Goal: Check status: Check status

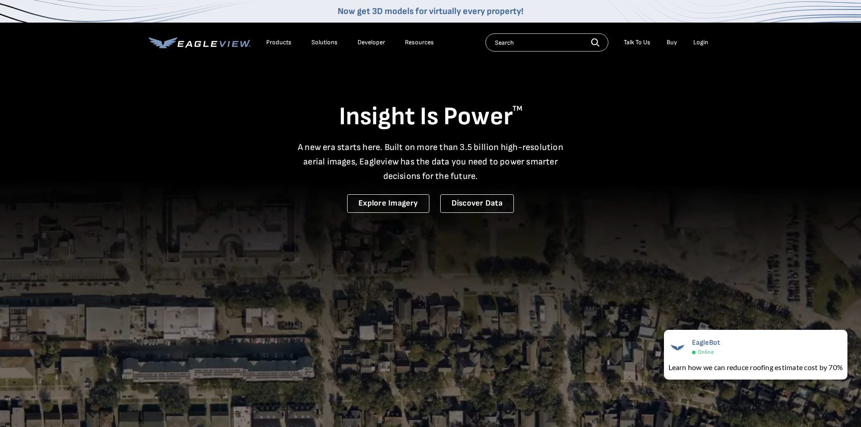
click at [701, 39] on div "Login" at bounding box center [701, 42] width 15 height 8
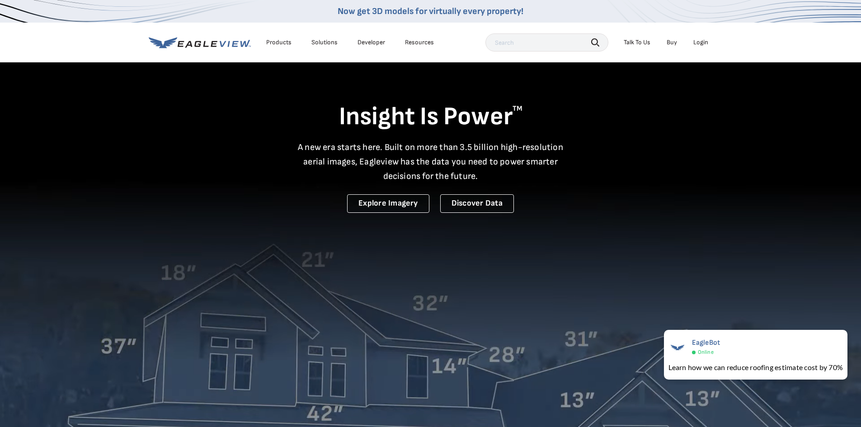
click at [709, 41] on li "Login" at bounding box center [701, 43] width 24 height 14
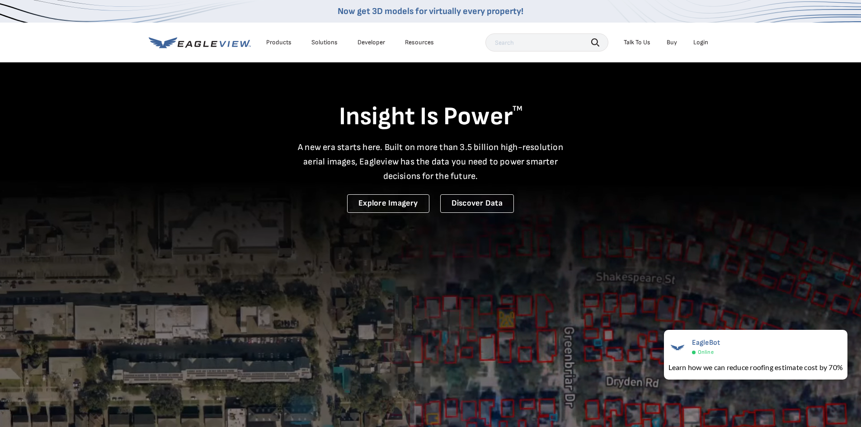
click at [704, 43] on div "Login" at bounding box center [701, 42] width 15 height 8
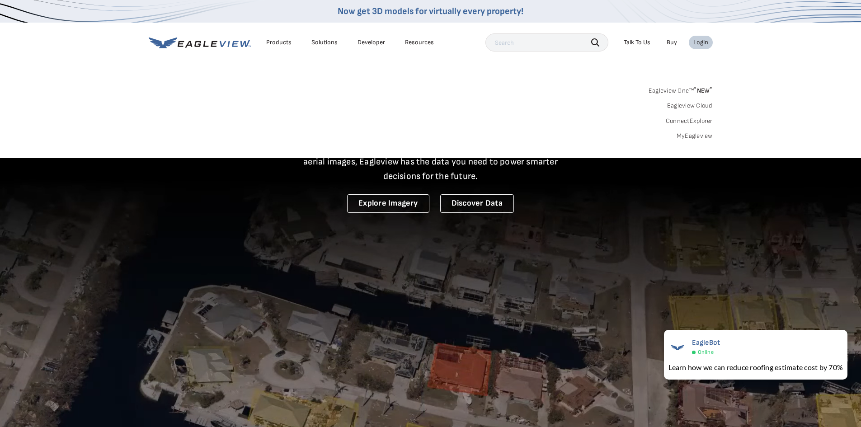
click at [690, 138] on link "MyEagleview" at bounding box center [695, 136] width 36 height 8
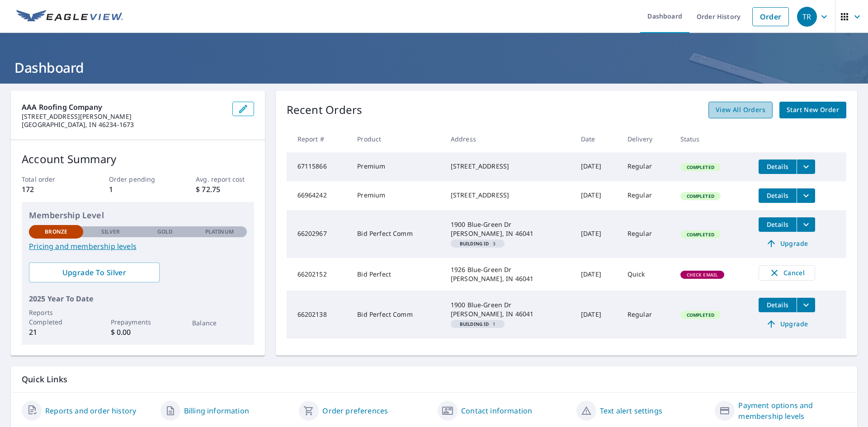
click at [754, 107] on span "View All Orders" at bounding box center [741, 109] width 50 height 11
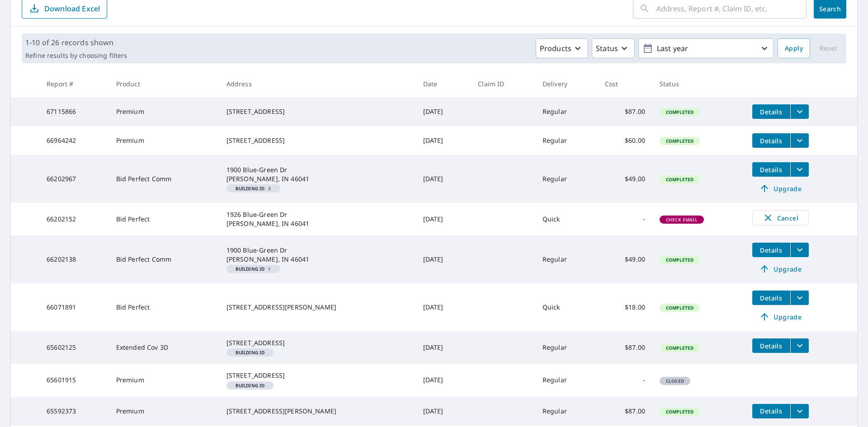
scroll to position [239, 0]
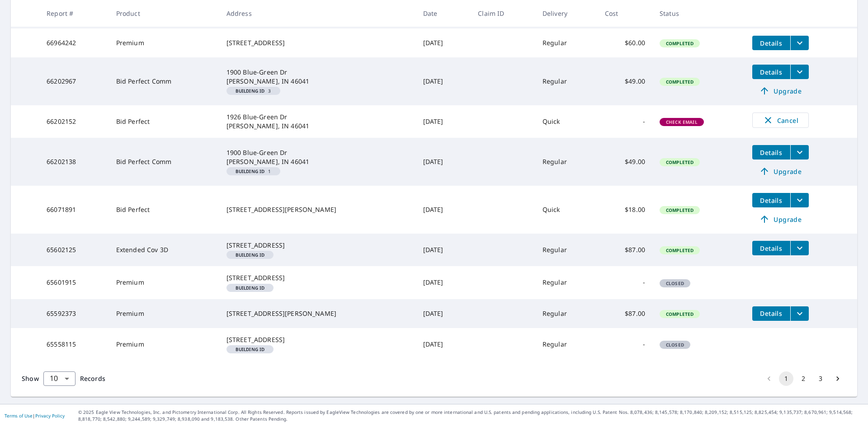
click at [797, 382] on button "2" at bounding box center [803, 379] width 14 height 14
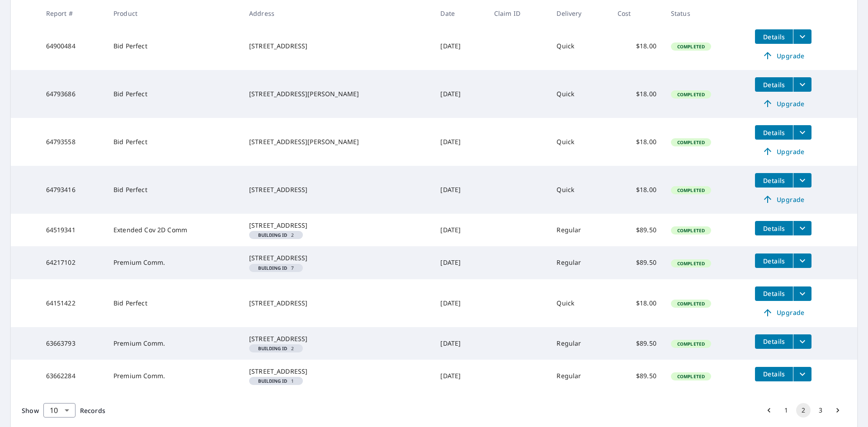
scroll to position [294, 0]
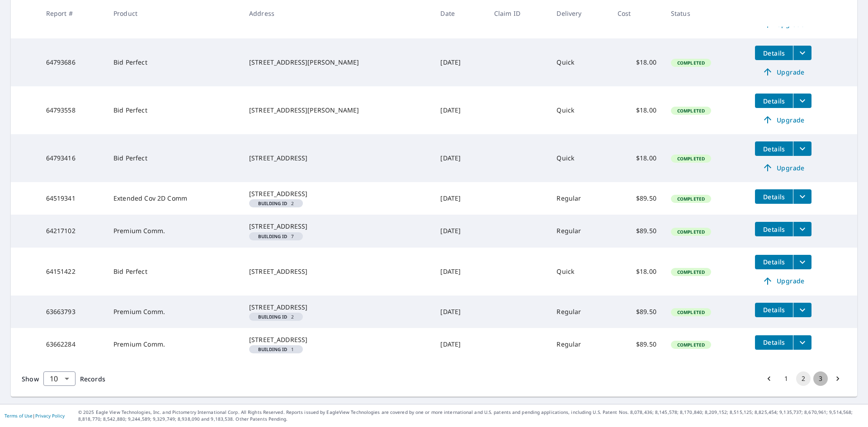
click at [815, 378] on button "3" at bounding box center [820, 379] width 14 height 14
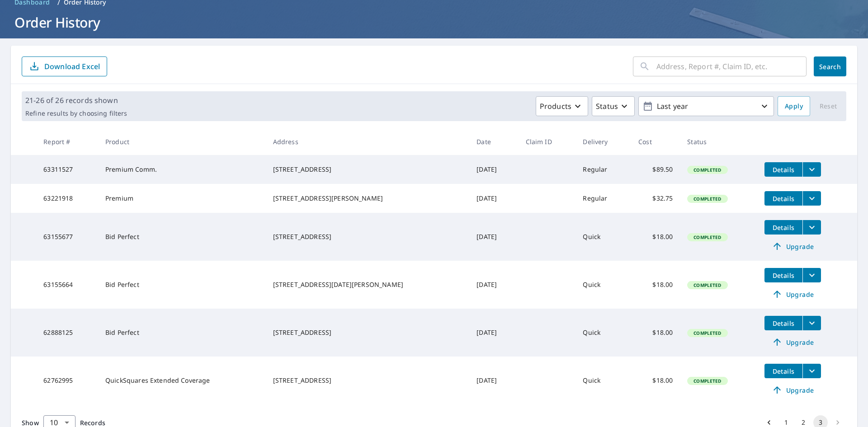
scroll to position [96, 0]
